Goal: Navigation & Orientation: Find specific page/section

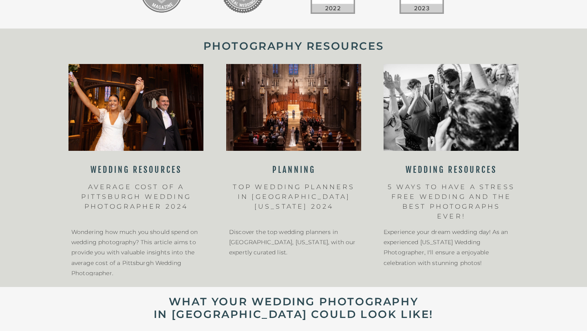
scroll to position [1009, 0]
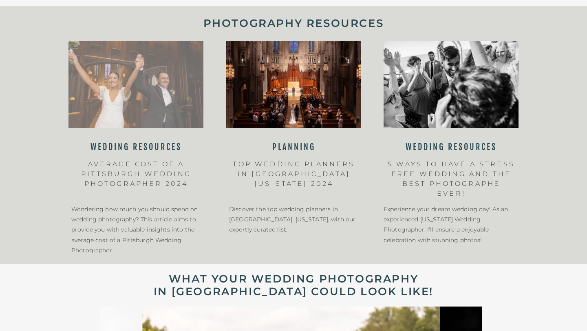
click at [150, 116] on div at bounding box center [135, 84] width 135 height 87
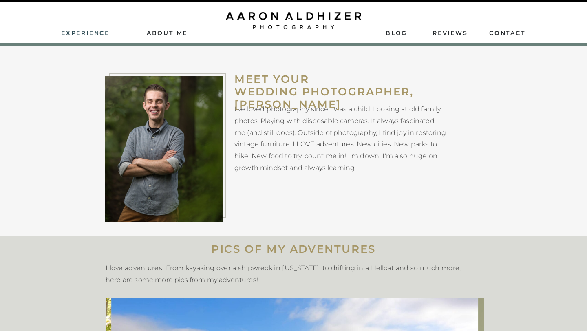
click at [72, 33] on nav "Experience" at bounding box center [86, 32] width 50 height 7
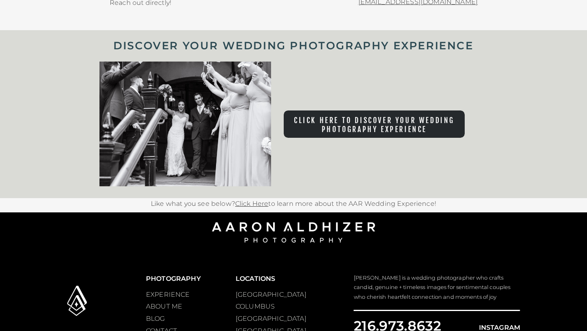
scroll to position [3563, 0]
